Goal: Task Accomplishment & Management: Use online tool/utility

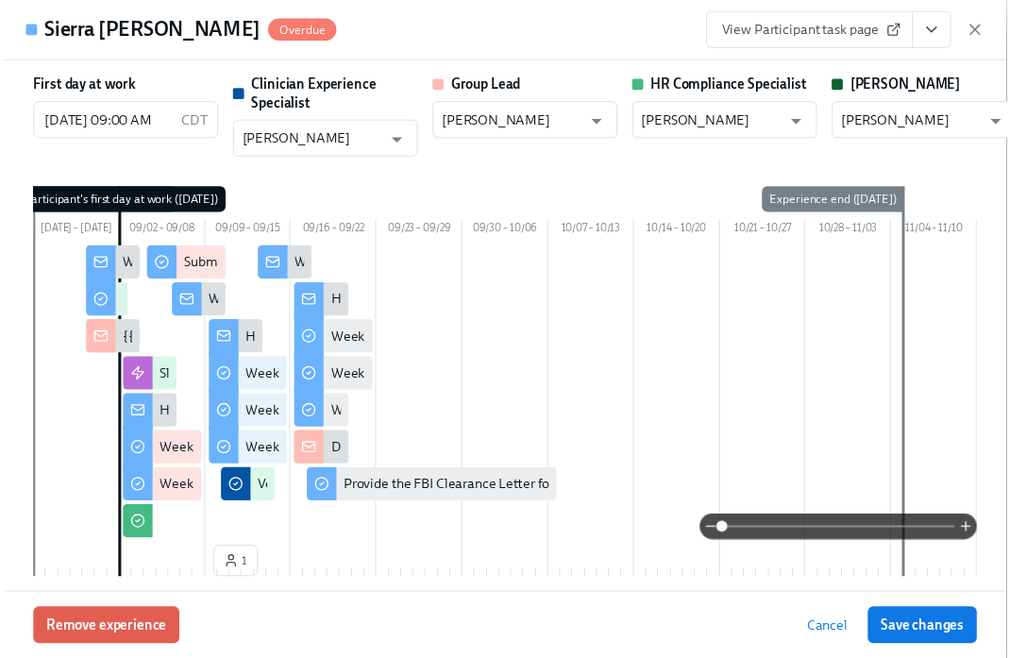
scroll to position [2452, 0]
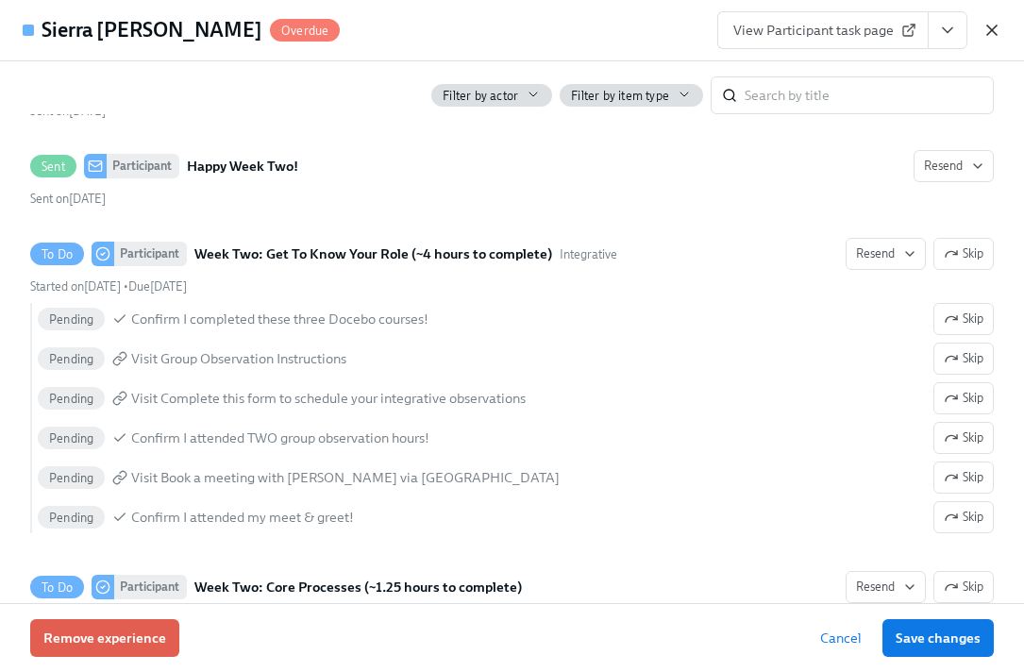
click at [988, 26] on icon "button" at bounding box center [991, 29] width 9 height 9
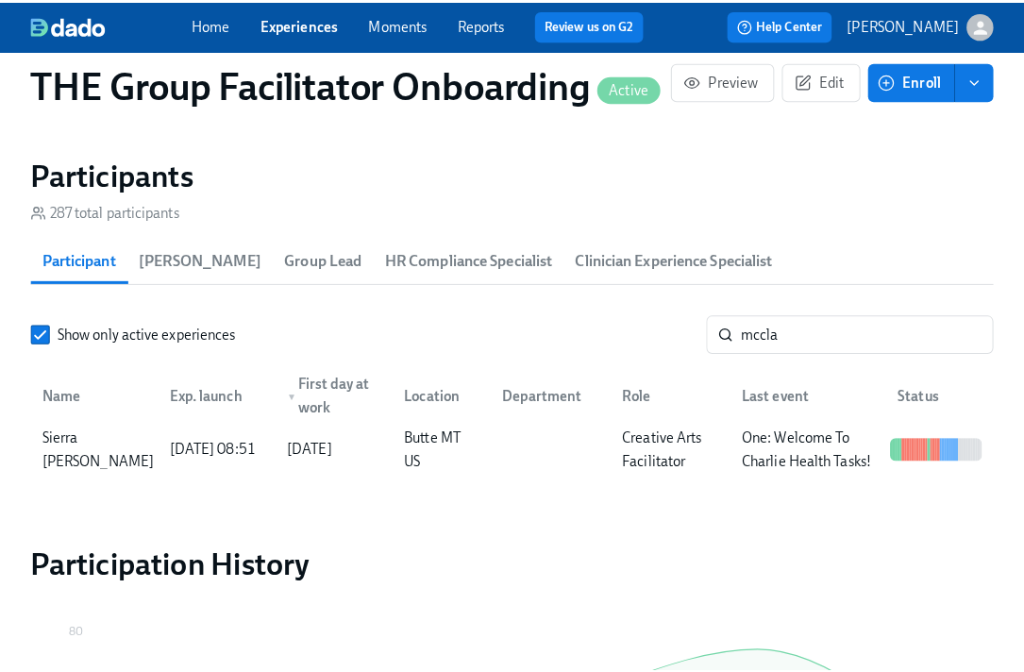
scroll to position [0, 26751]
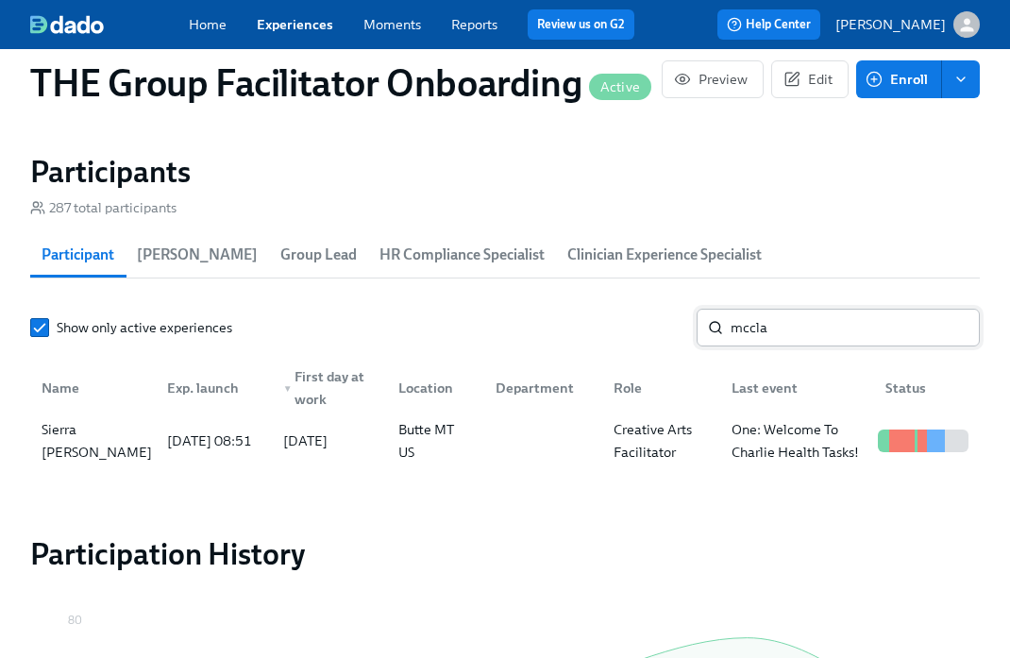
click at [765, 333] on input "mccla" at bounding box center [854, 328] width 249 height 38
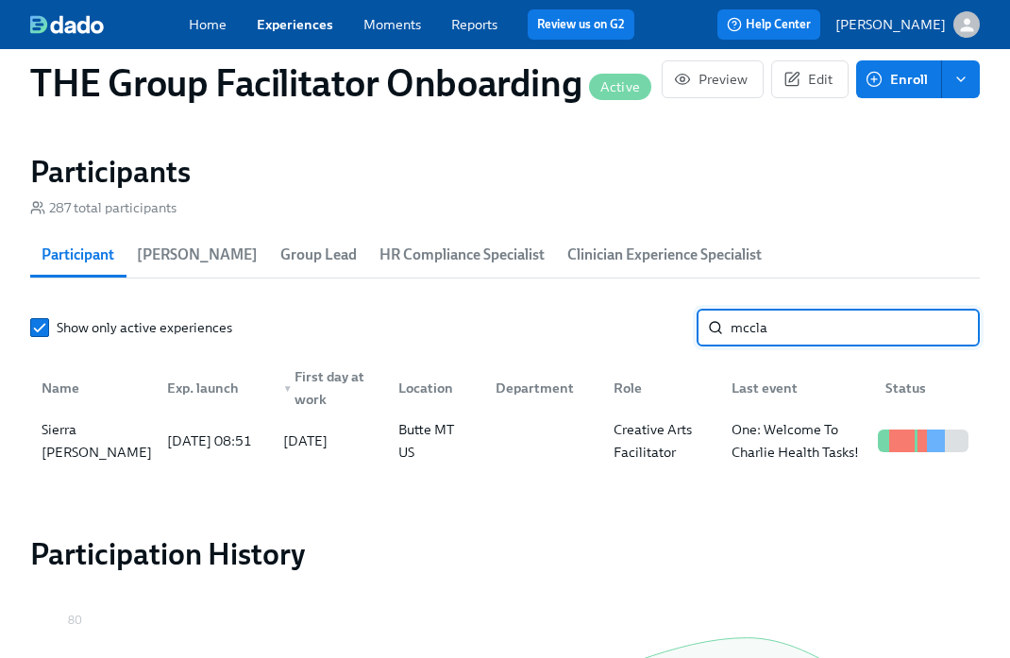
click at [765, 333] on input "mccla" at bounding box center [854, 328] width 249 height 38
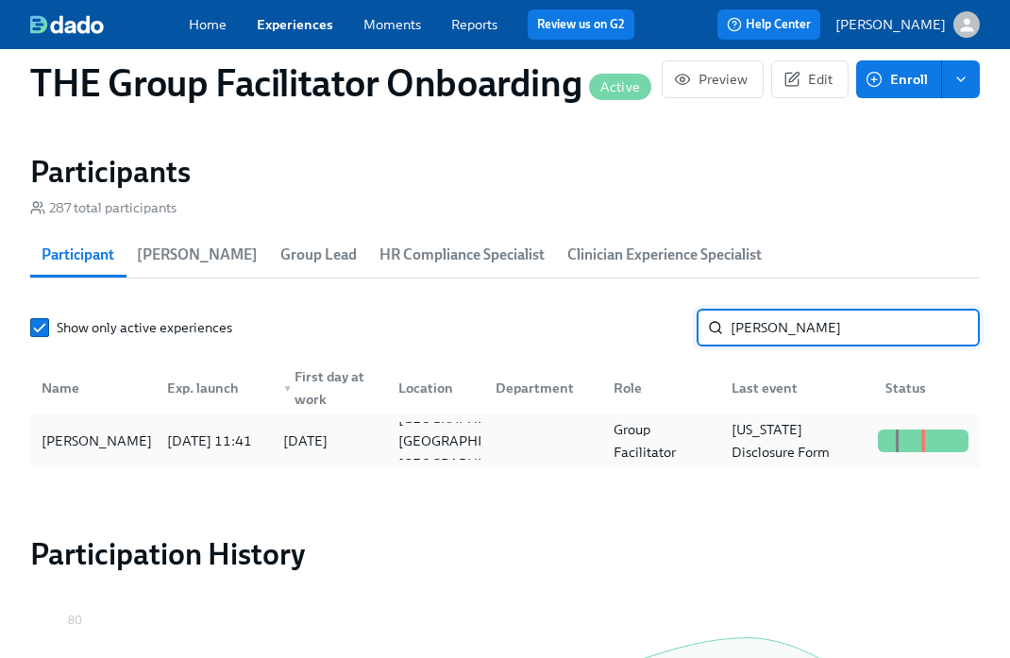
type input "[PERSON_NAME]"
click at [133, 451] on div "[PERSON_NAME]" at bounding box center [96, 440] width 125 height 23
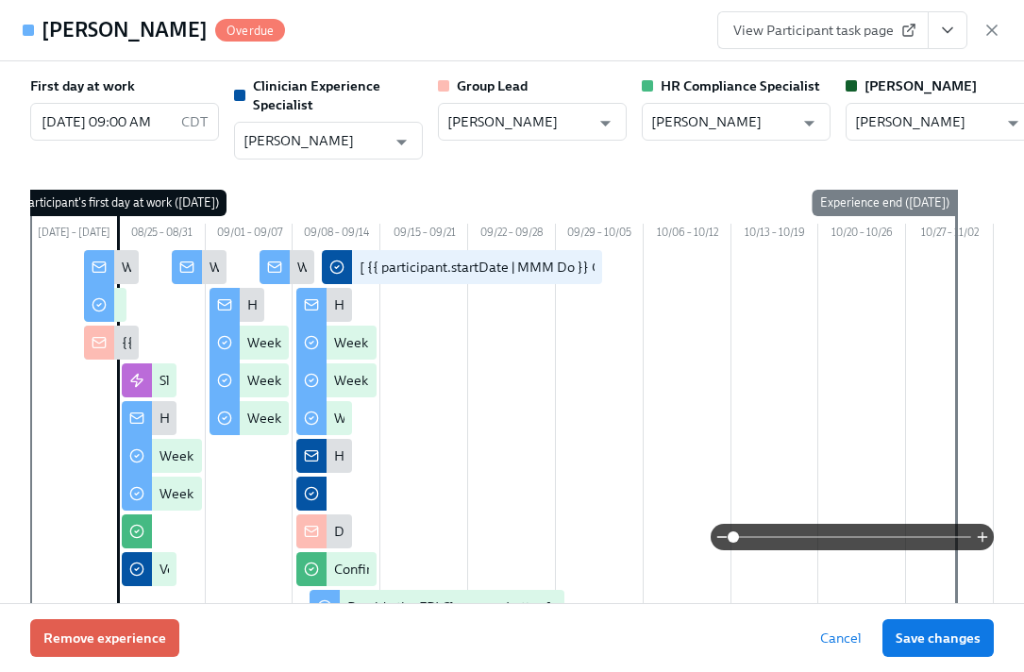
click at [956, 28] on icon "View task page" at bounding box center [947, 30] width 19 height 19
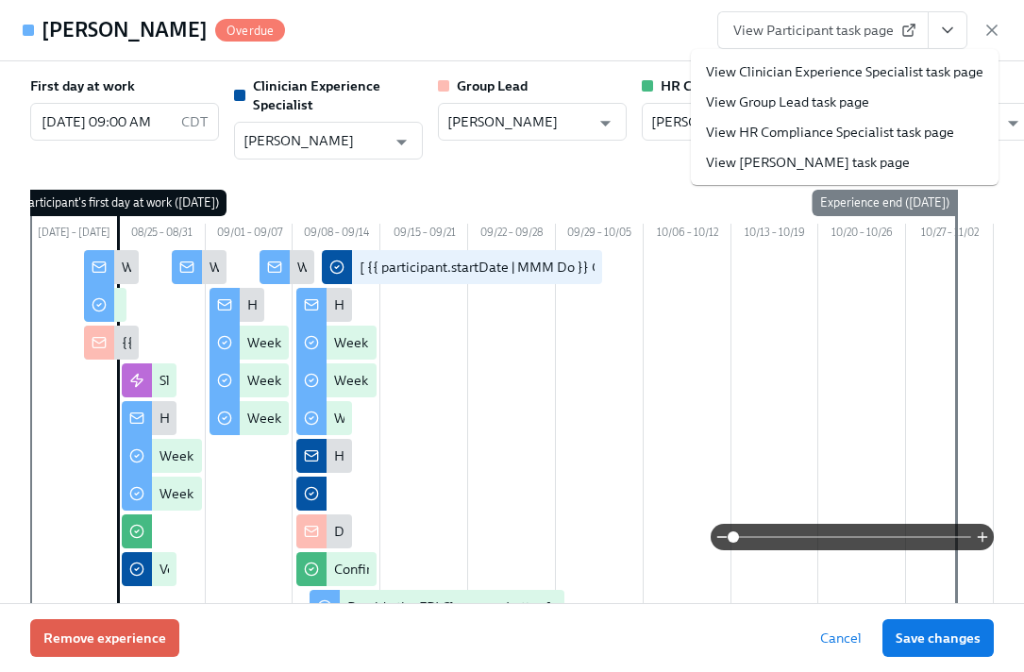
click at [818, 70] on link "View Clinician Experience Specialist task page" at bounding box center [844, 71] width 277 height 19
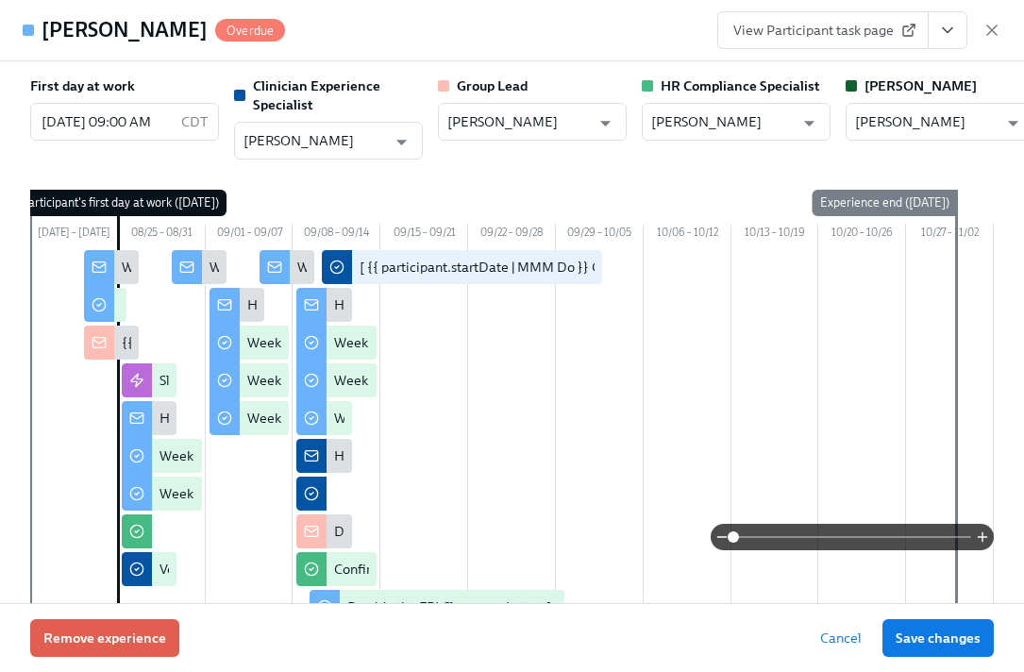
scroll to position [0, 26765]
click at [947, 25] on icon "View task page" at bounding box center [947, 30] width 19 height 19
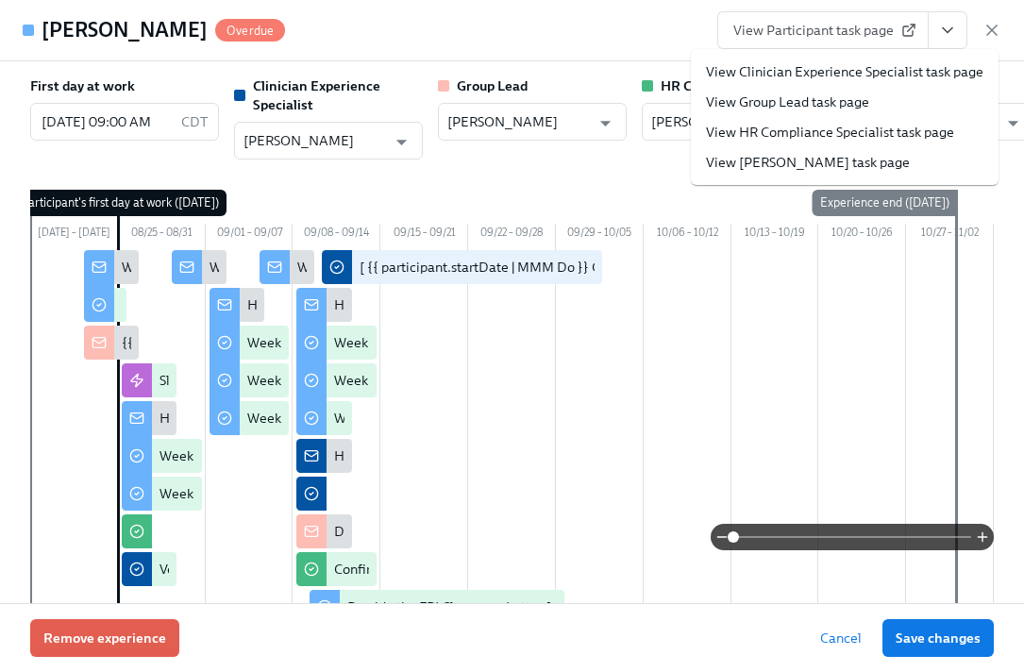
click at [894, 67] on link "View Clinician Experience Specialist task page" at bounding box center [844, 71] width 277 height 19
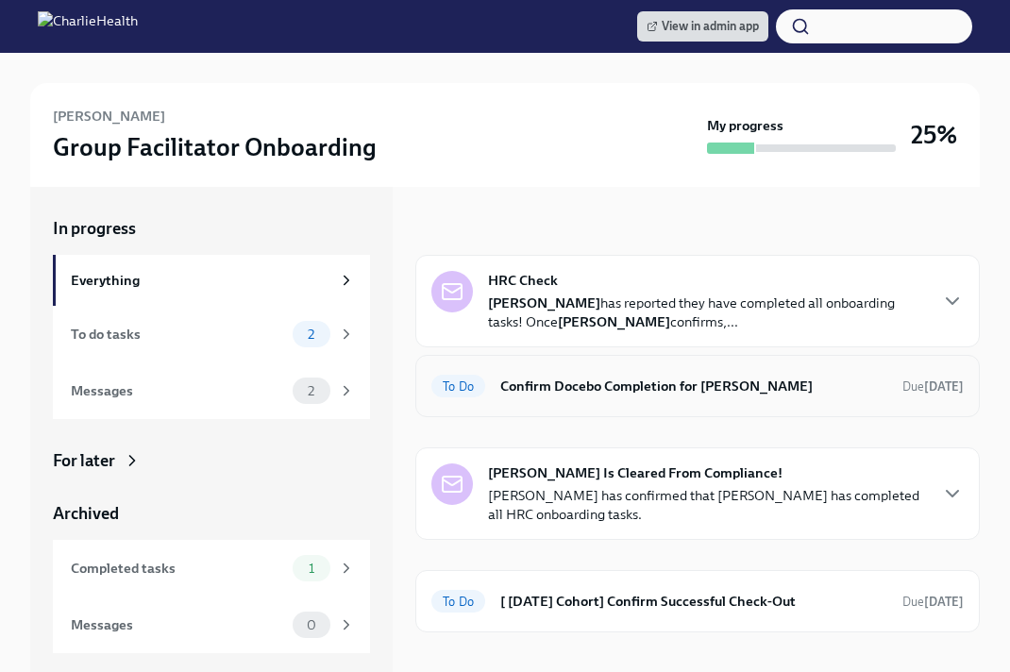
click at [628, 367] on div "To Do Confirm Docebo Completion for [PERSON_NAME] Due [DATE]" at bounding box center [697, 386] width 564 height 62
click at [569, 393] on h6 "Confirm Docebo Completion for [PERSON_NAME]" at bounding box center [693, 386] width 387 height 21
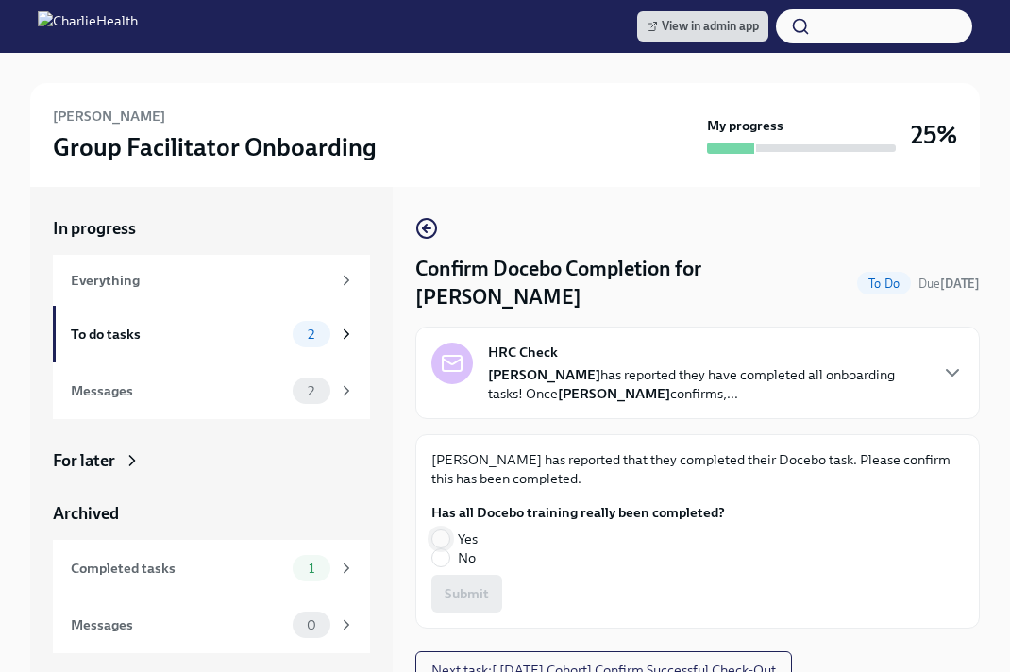
click at [437, 530] on input "Yes" at bounding box center [440, 538] width 17 height 17
radio input "true"
click at [491, 575] on button "Submit" at bounding box center [466, 594] width 71 height 38
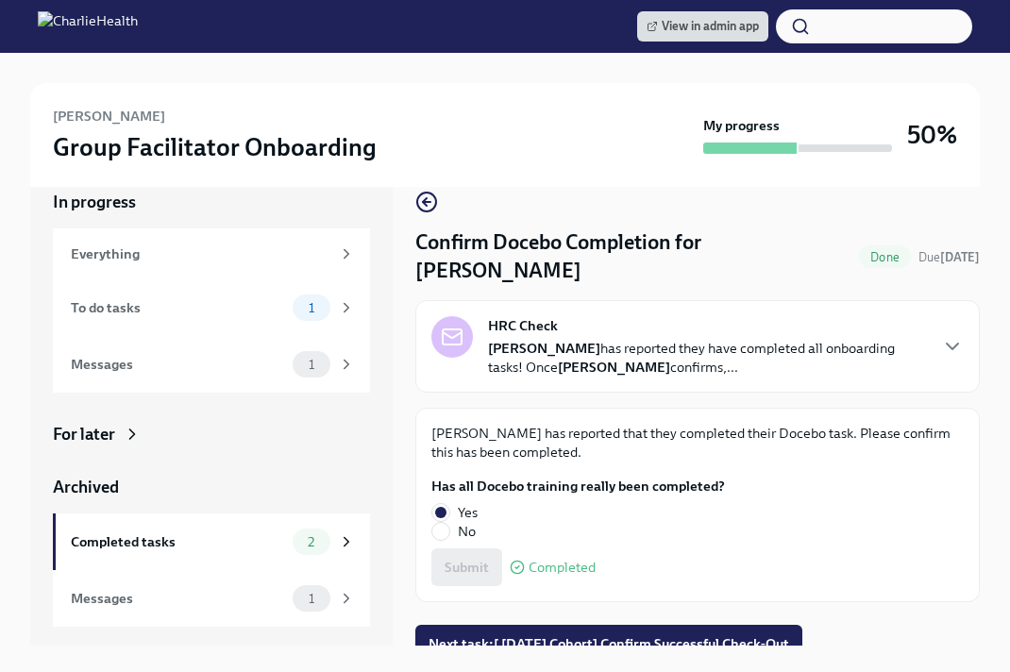
scroll to position [53, 0]
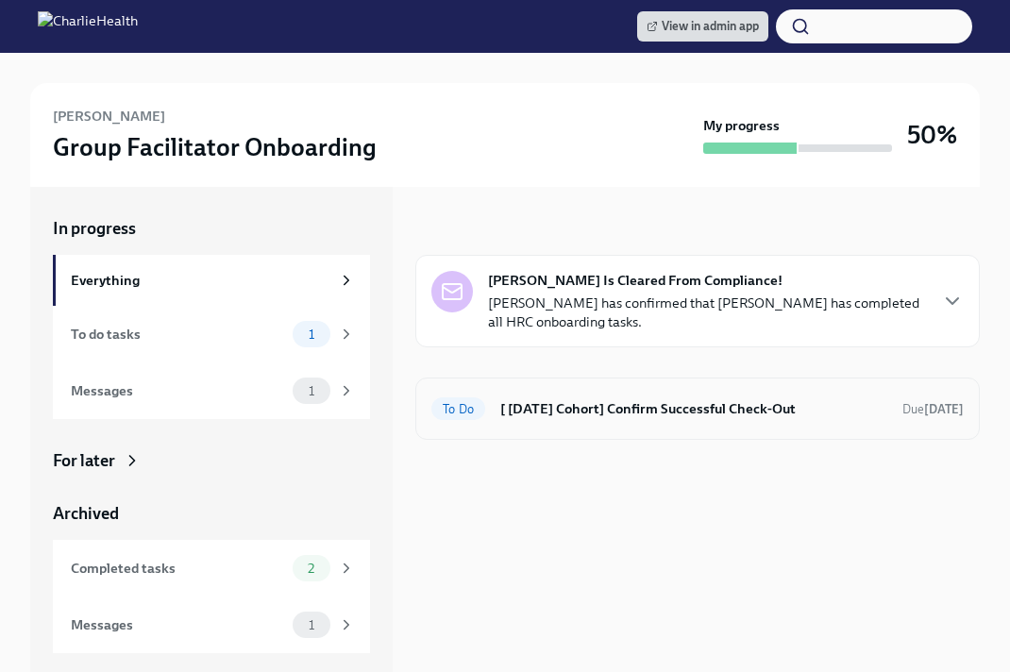
click at [595, 395] on div "To Do [ Aug 25th Cohort] Confirm Successful Check-Out Due Oct 3rd" at bounding box center [697, 408] width 532 height 30
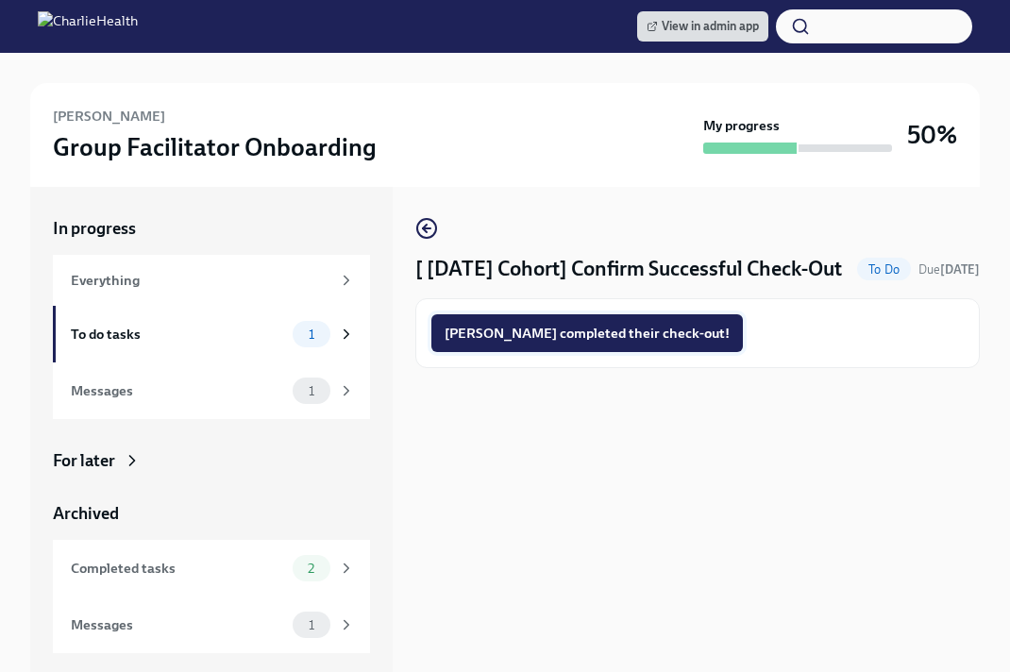
click at [592, 343] on span "Lizy completed their check-out!" at bounding box center [586, 333] width 285 height 19
